Goal: Navigation & Orientation: Understand site structure

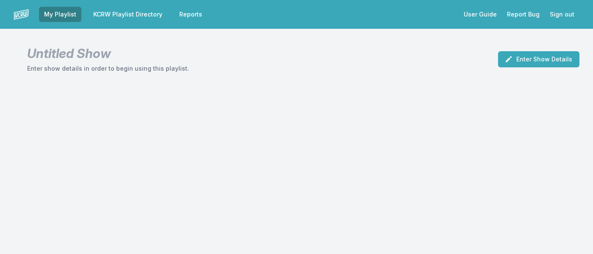
click at [151, 17] on link "KCRW Playlist Directory" at bounding box center [127, 14] width 79 height 15
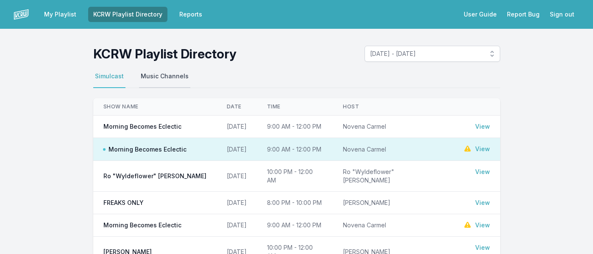
click at [151, 75] on button "Music Channels" at bounding box center [164, 80] width 51 height 16
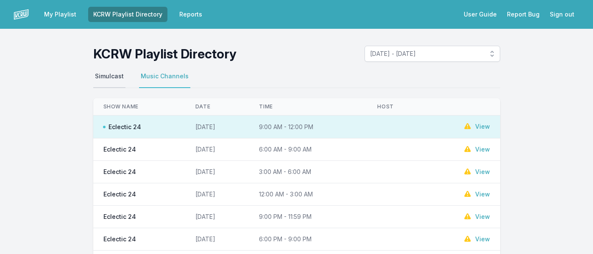
click at [112, 77] on button "Simulcast" at bounding box center [109, 80] width 32 height 16
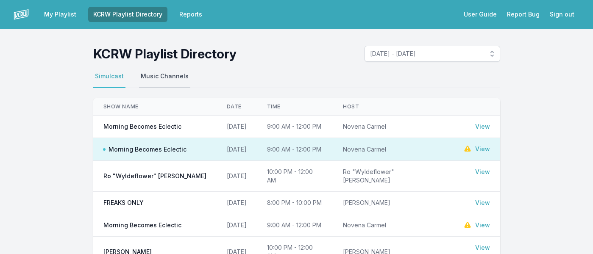
click at [179, 81] on button "Music Channels" at bounding box center [164, 80] width 51 height 16
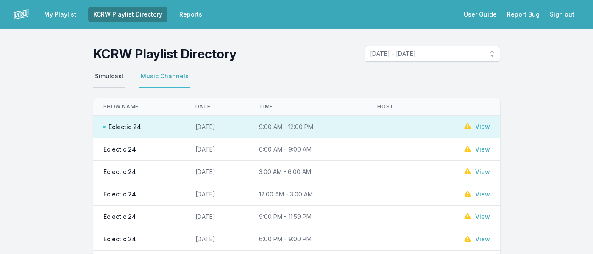
click at [112, 84] on button "Simulcast" at bounding box center [109, 80] width 32 height 16
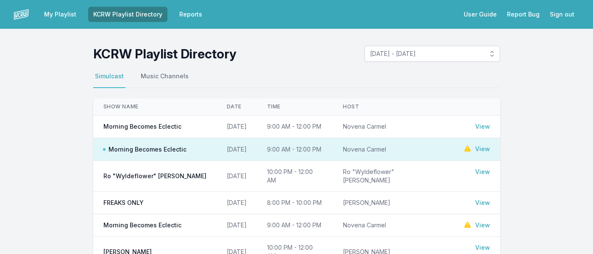
click at [484, 150] on link "View" at bounding box center [482, 149] width 15 height 8
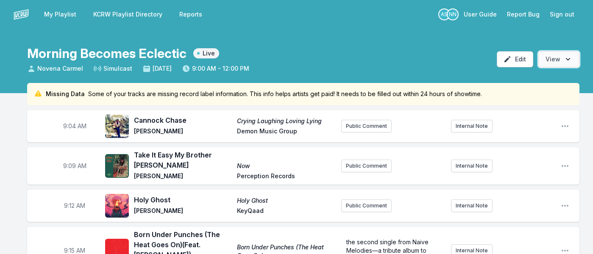
click at [560, 59] on button "Open options View" at bounding box center [558, 59] width 41 height 16
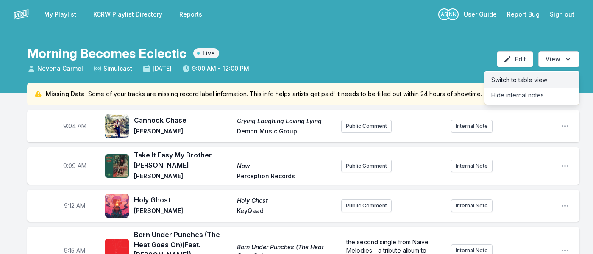
click at [517, 84] on button "Switch to table view" at bounding box center [532, 79] width 95 height 15
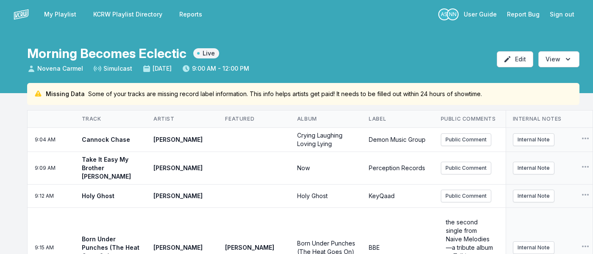
click at [56, 13] on link "My Playlist" at bounding box center [60, 14] width 42 height 15
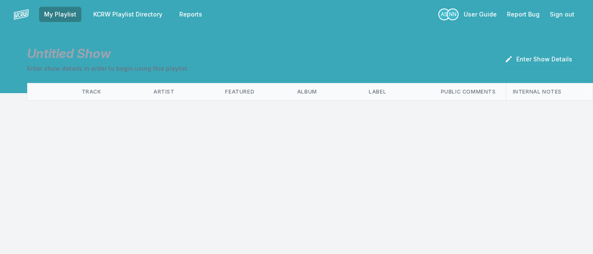
click at [112, 16] on link "KCRW Playlist Directory" at bounding box center [127, 14] width 79 height 15
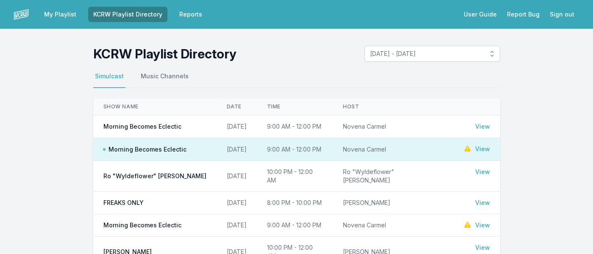
click at [186, 17] on link "Reports" at bounding box center [190, 14] width 33 height 15
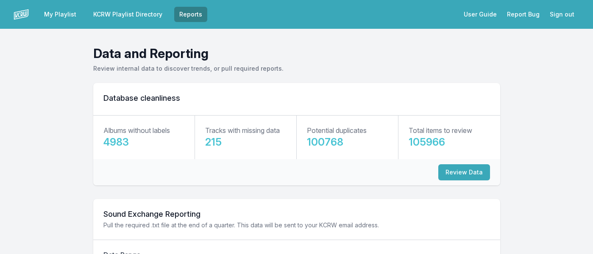
click at [140, 15] on link "KCRW Playlist Directory" at bounding box center [127, 14] width 79 height 15
